Goal: Transaction & Acquisition: Purchase product/service

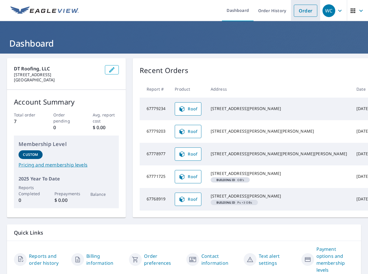
click at [304, 9] on link "Order" at bounding box center [305, 11] width 23 height 12
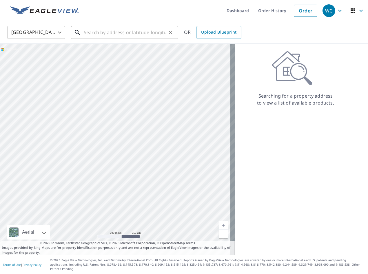
click at [109, 30] on input "text" at bounding box center [125, 32] width 83 height 16
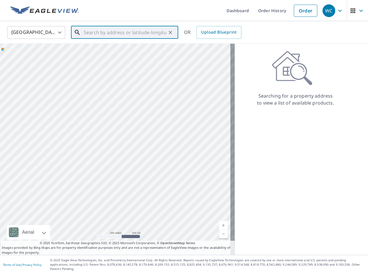
paste input "[STREET_ADDRESS][PERSON_NAME][PERSON_NAME]"
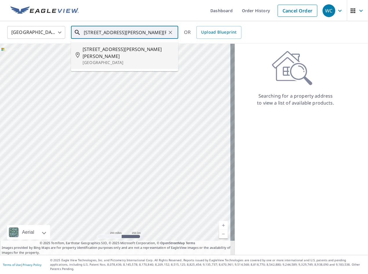
click at [110, 35] on input "[STREET_ADDRESS][PERSON_NAME][PERSON_NAME]" at bounding box center [125, 32] width 83 height 16
click at [164, 32] on input "[STREET_ADDRESS][PERSON_NAME][PERSON_NAME]" at bounding box center [125, 32] width 83 height 16
type input "[STREET_ADDRESS][PERSON_NAME][PERSON_NAME]"
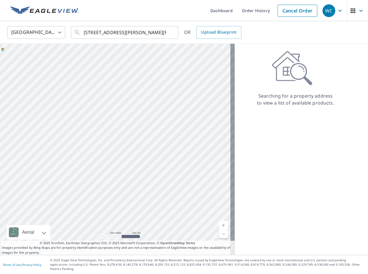
click at [270, 128] on div "Searching for a property address to view a list of available products." at bounding box center [296, 149] width 122 height 211
